Goal: Task Accomplishment & Management: Use online tool/utility

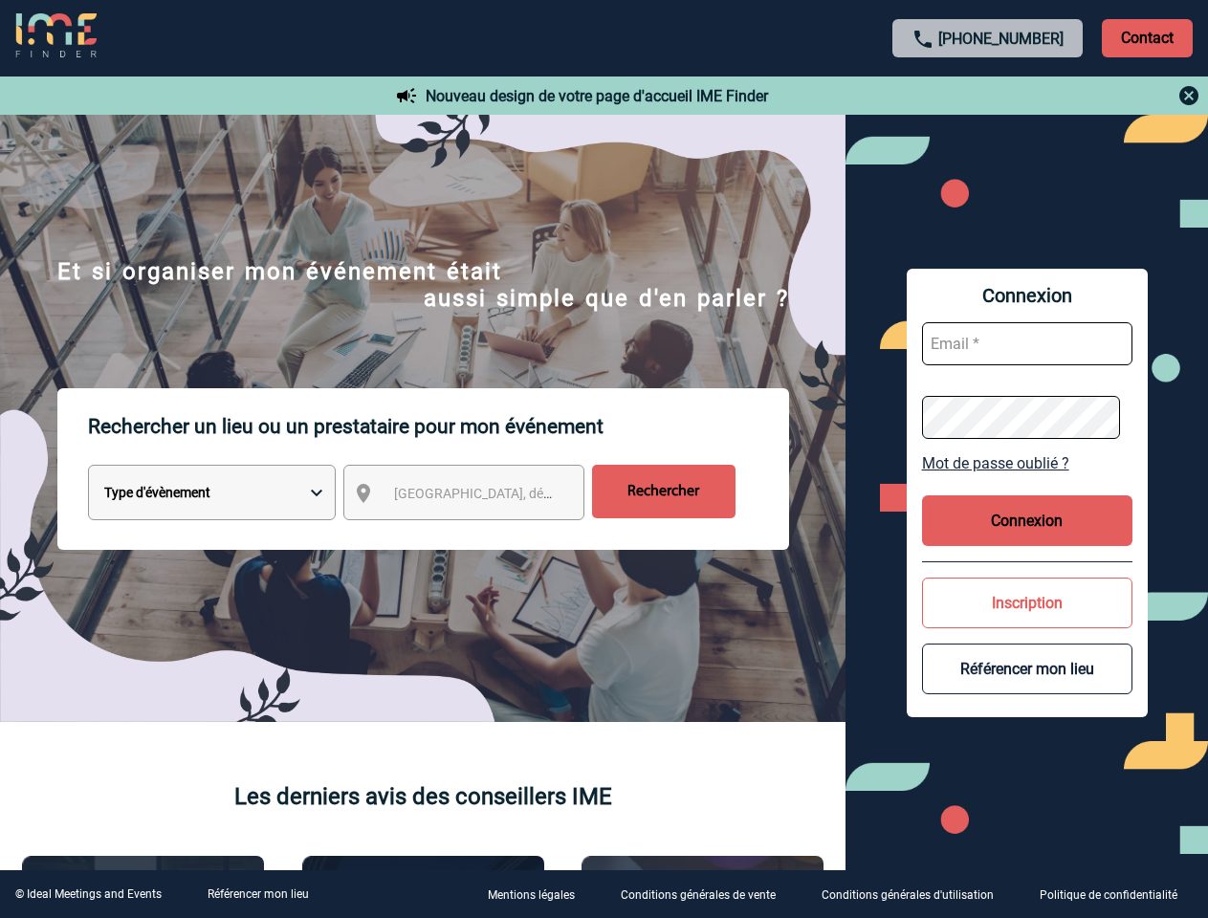
click at [604, 459] on p "Rechercher un lieu ou un prestataire pour mon événement" at bounding box center [438, 426] width 701 height 77
click at [1147, 37] on p "Contact" at bounding box center [1147, 38] width 91 height 38
click at [988, 96] on div at bounding box center [989, 95] width 426 height 23
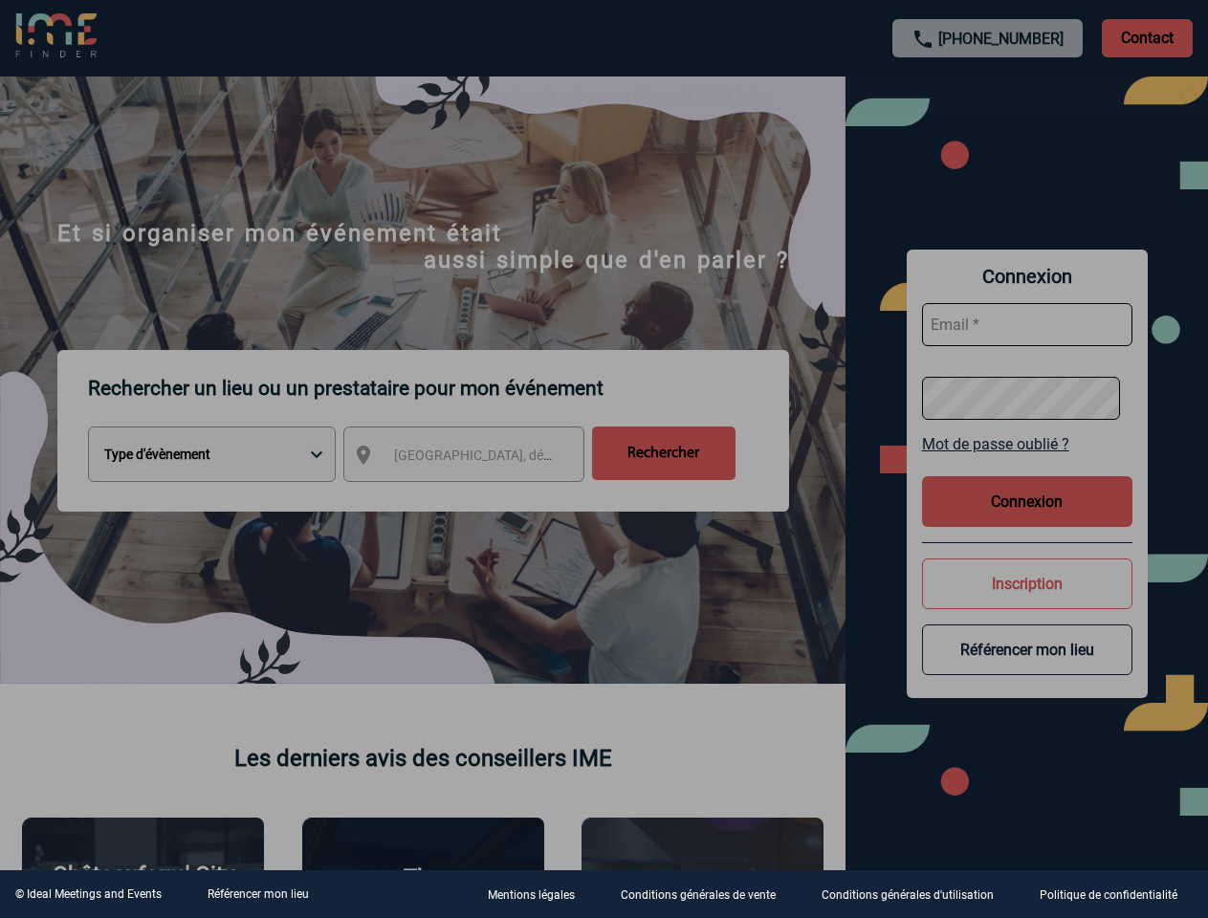
click at [481, 496] on div at bounding box center [604, 459] width 1208 height 918
click at [1027, 463] on div at bounding box center [604, 459] width 1208 height 918
click at [1027, 520] on div at bounding box center [604, 459] width 1208 height 918
click at [1027, 603] on div at bounding box center [604, 459] width 1208 height 918
click at [1027, 669] on div at bounding box center [604, 459] width 1208 height 918
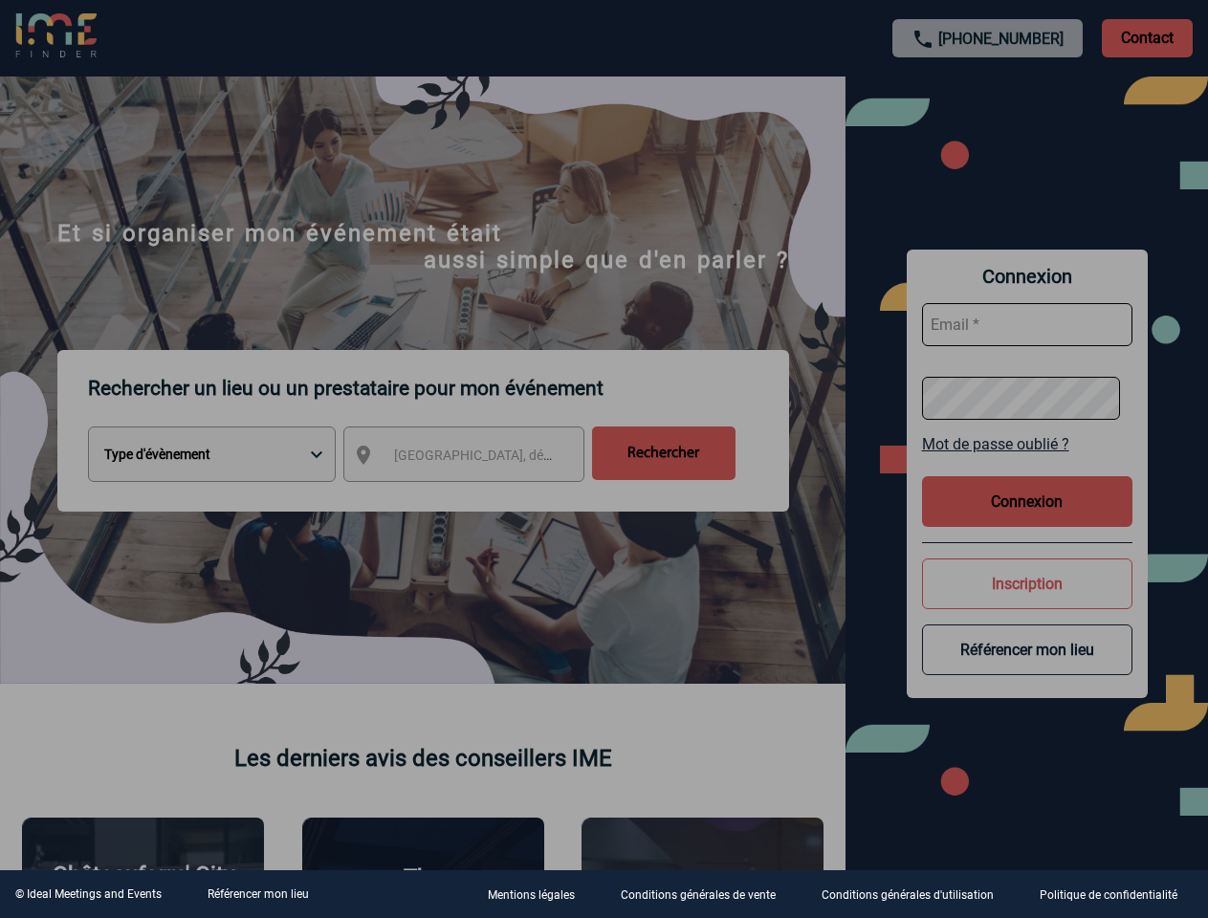
click at [257, 894] on link "Référencer mon lieu" at bounding box center [258, 894] width 101 height 13
